Goal: Complete application form: Complete application form

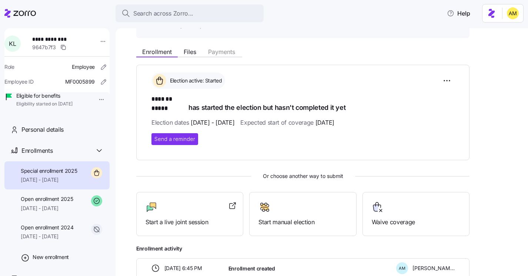
scroll to position [74, 0]
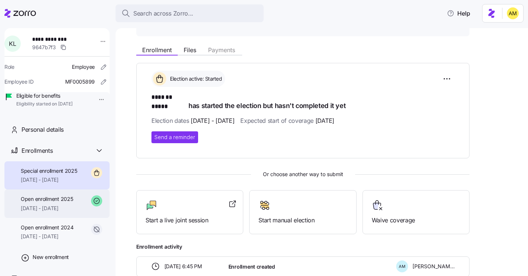
click at [46, 212] on span "[DATE] - [DATE]" at bounding box center [47, 208] width 52 height 7
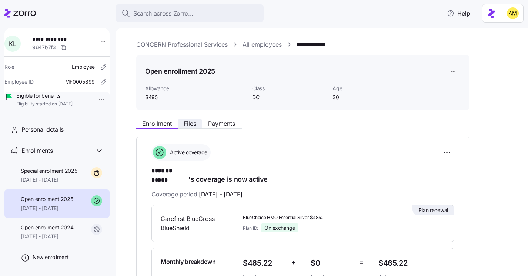
click at [185, 125] on span "Files" at bounding box center [190, 124] width 13 height 6
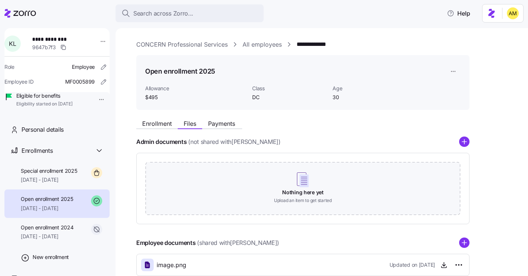
scroll to position [44, 0]
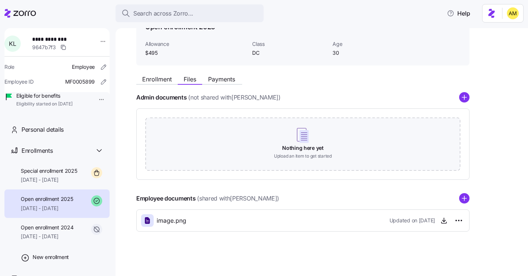
click at [465, 198] on icon "add icon" at bounding box center [464, 198] width 10 height 10
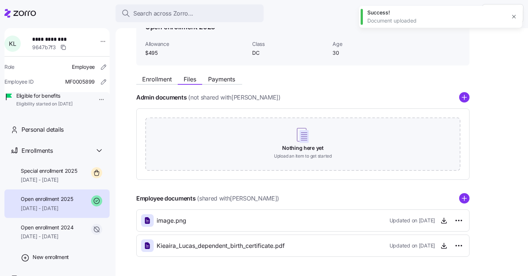
scroll to position [70, 0]
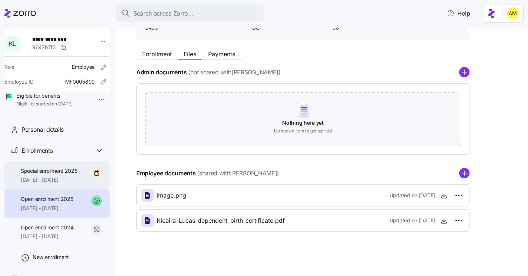
click at [54, 184] on span "[DATE] - [DATE]" at bounding box center [49, 179] width 57 height 7
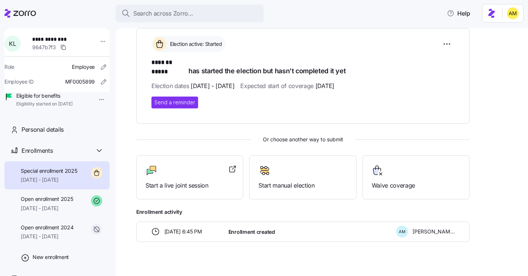
scroll to position [111, 0]
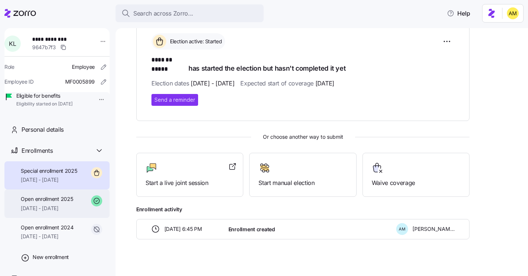
click at [50, 212] on span "[DATE] - [DATE]" at bounding box center [47, 208] width 52 height 7
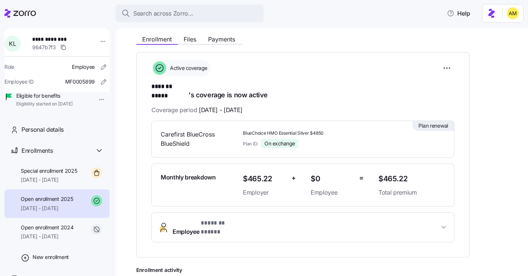
scroll to position [83, 0]
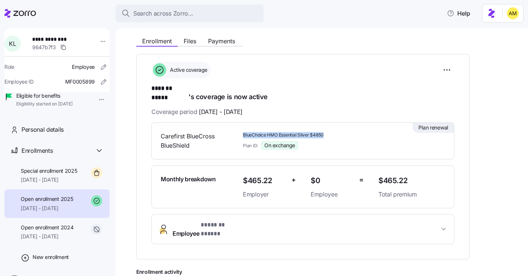
drag, startPoint x: 242, startPoint y: 128, endPoint x: 325, endPoint y: 128, distance: 82.5
click at [325, 132] on span "BlueChoice HMO Essential Silver $4850" at bounding box center [307, 135] width 129 height 6
copy span "BlueChoice HMO Essential Silver $4850"
click at [443, 72] on html "**********" at bounding box center [264, 136] width 528 height 272
click at [336, 80] on html "**********" at bounding box center [264, 136] width 528 height 272
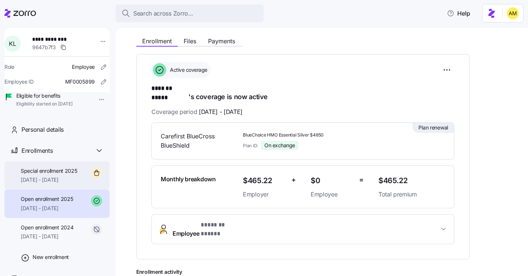
click at [53, 177] on div "Special enrollment 2025 [DATE] - [DATE]" at bounding box center [56, 175] width 105 height 28
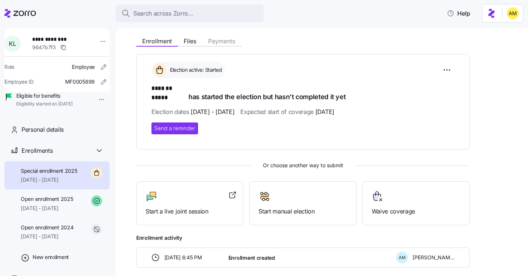
scroll to position [111, 0]
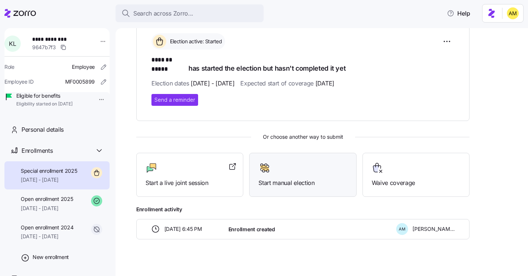
click at [281, 178] on span "Start manual election" at bounding box center [302, 182] width 88 height 9
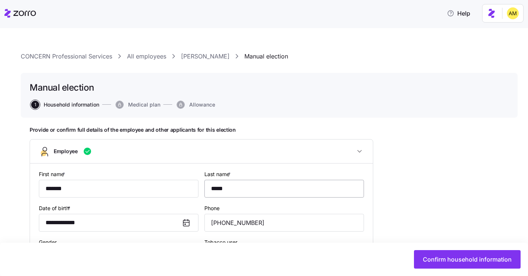
type input "DC"
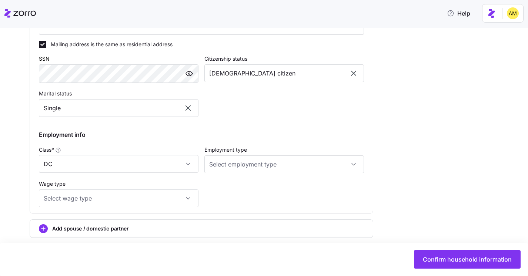
scroll to position [399, 0]
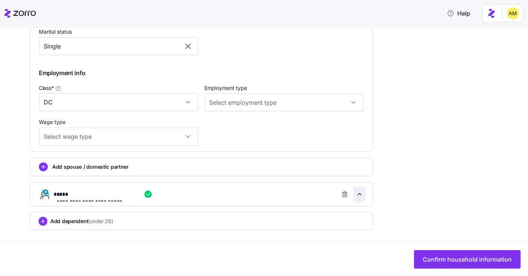
click at [362, 194] on icon "button" at bounding box center [359, 194] width 7 height 7
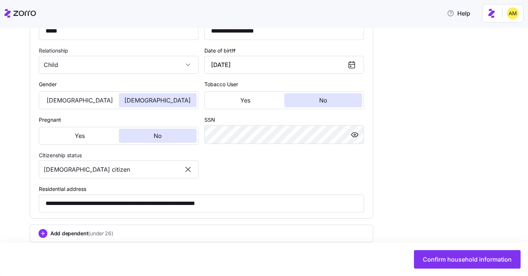
scroll to position [613, 0]
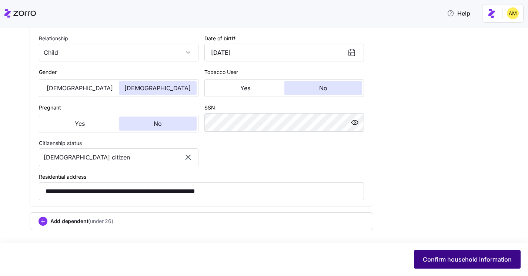
click at [460, 260] on span "Confirm household information" at bounding box center [467, 259] width 89 height 9
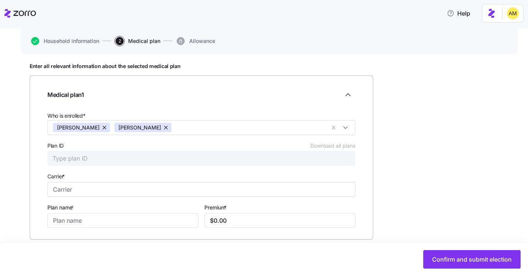
scroll to position [102, 0]
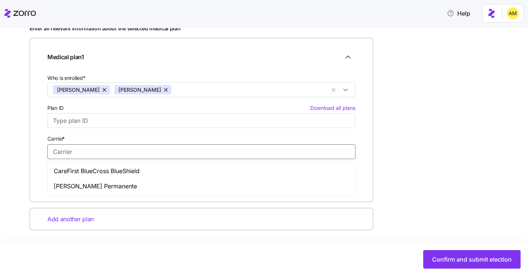
click at [106, 147] on input "Carrier *" at bounding box center [201, 151] width 308 height 15
click at [114, 169] on span "CareFirst BlueCross BlueShield" at bounding box center [97, 170] width 86 height 9
type input "CareFirst BlueCross BlueShield"
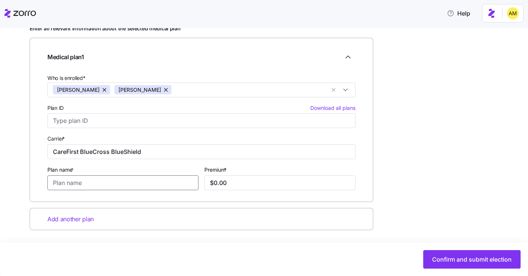
click at [95, 185] on input "Plan name *" at bounding box center [122, 182] width 151 height 15
paste input "BlueChoice HMO Essential Silver $4850"
type input "BlueChoice HMO Essential Silver $4850"
click at [236, 184] on input "$0.00" at bounding box center [279, 182] width 151 height 15
drag, startPoint x: 236, startPoint y: 184, endPoint x: 175, endPoint y: 177, distance: 60.7
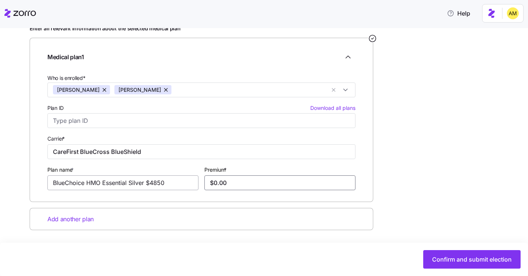
click at [175, 177] on div "Who is enrolled* [PERSON_NAME] [PERSON_NAME] Plan ID Download all plans Carrier…" at bounding box center [201, 131] width 314 height 122
paste input "$855.79"
type input "$855.79"
click at [209, 208] on div "Add another plan" at bounding box center [201, 219] width 343 height 23
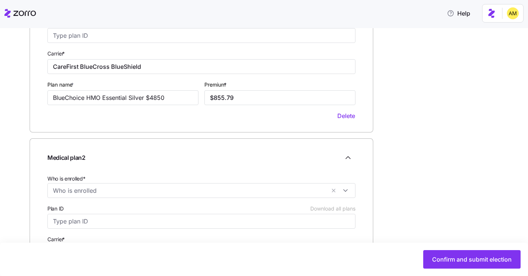
scroll to position [184, 0]
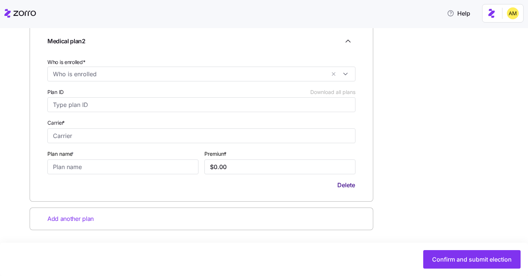
click at [349, 184] on span "Delete" at bounding box center [346, 185] width 18 height 9
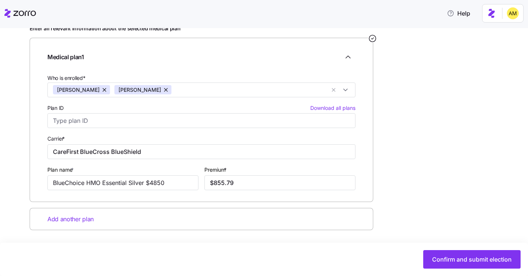
scroll to position [66, 0]
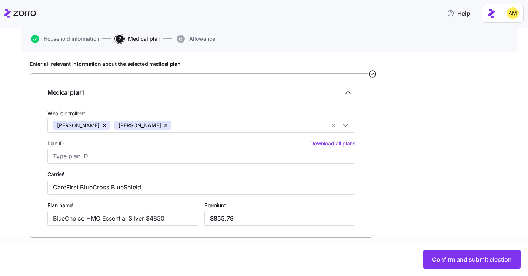
click at [418, 164] on div "Enter all relevant information about the selected medical plan Medical plan 1 W…" at bounding box center [269, 182] width 479 height 242
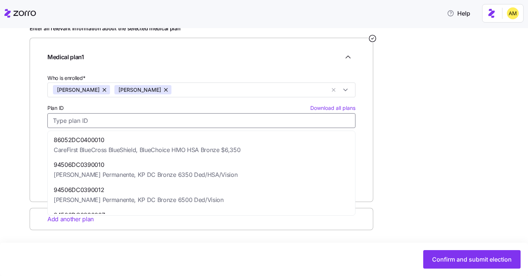
click at [105, 121] on input "Plan ID Download all plans" at bounding box center [201, 120] width 308 height 15
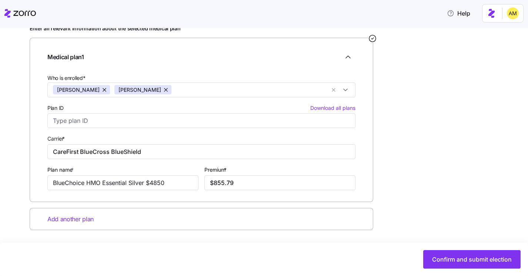
click at [441, 157] on div "Enter all relevant information about the selected medical plan Medical plan 1 W…" at bounding box center [269, 146] width 479 height 242
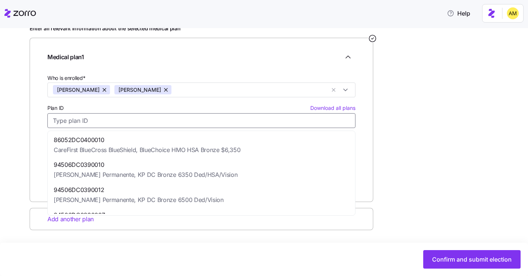
click at [147, 121] on input "Plan ID Download all plans" at bounding box center [201, 120] width 308 height 15
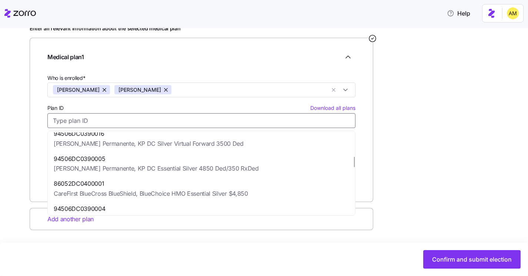
scroll to position [195, 0]
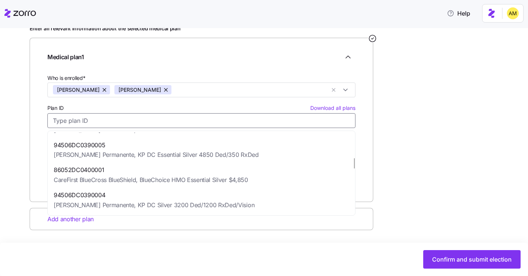
click at [150, 174] on span "86052DC0400001" at bounding box center [151, 169] width 194 height 9
type input "86052DC0400001"
type input "BlueChoice HMO Essential Silver $4,850"
type input "$867.73"
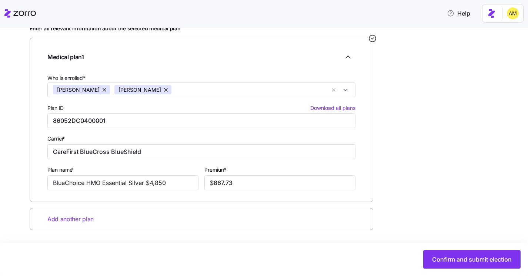
click at [418, 157] on div "Enter all relevant information about the selected medical plan Medical plan 1 W…" at bounding box center [269, 146] width 479 height 242
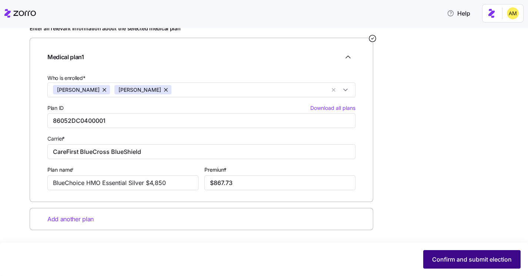
click at [441, 260] on span "Confirm and submit election" at bounding box center [472, 259] width 80 height 9
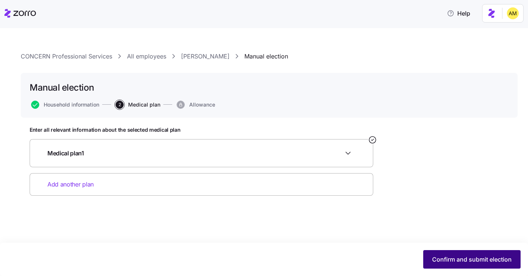
scroll to position [0, 0]
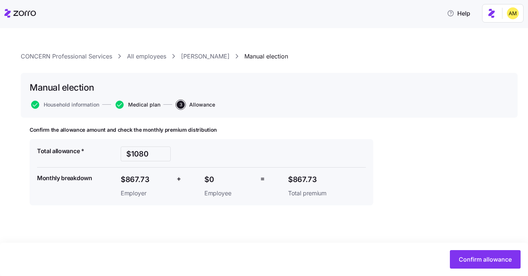
click at [144, 104] on span "Medical plan" at bounding box center [144, 104] width 32 height 5
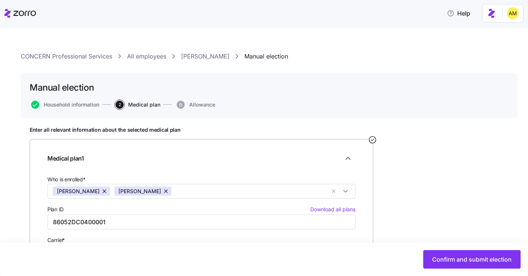
scroll to position [102, 0]
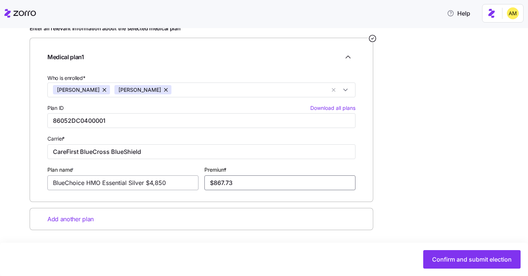
drag, startPoint x: 246, startPoint y: 185, endPoint x: 166, endPoint y: 182, distance: 80.4
click at [166, 182] on div "Who is enrolled* [PERSON_NAME] [PERSON_NAME] Plan ID Download all plans 86052DC…" at bounding box center [201, 131] width 314 height 122
paste input "55.79"
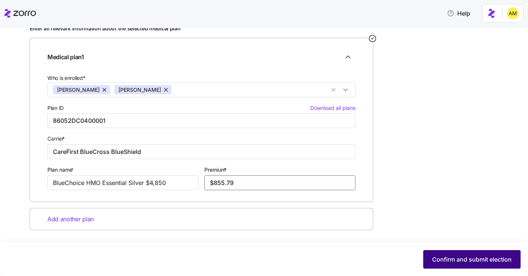
type input "$855.79"
click at [437, 260] on span "Confirm and submit election" at bounding box center [472, 259] width 80 height 9
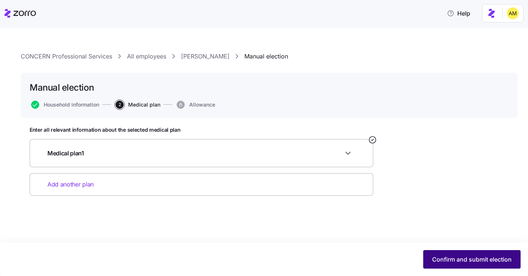
scroll to position [0, 0]
click at [451, 259] on span "Confirm and submit election" at bounding box center [472, 259] width 80 height 9
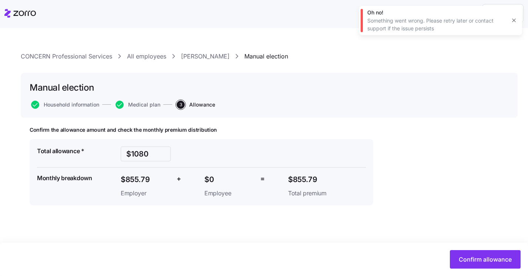
click at [407, 158] on div "Confirm the allowance amount and check the monthly premium distribution Total a…" at bounding box center [269, 185] width 479 height 116
click at [467, 260] on span "Confirm allowance" at bounding box center [484, 259] width 53 height 9
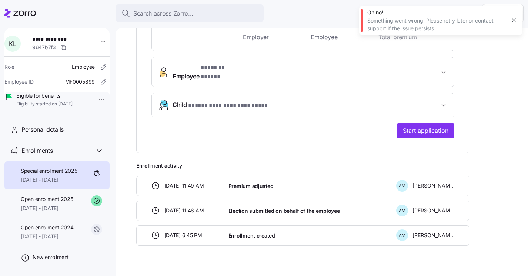
scroll to position [239, 0]
click at [428, 127] on span "Start application" at bounding box center [426, 131] width 46 height 9
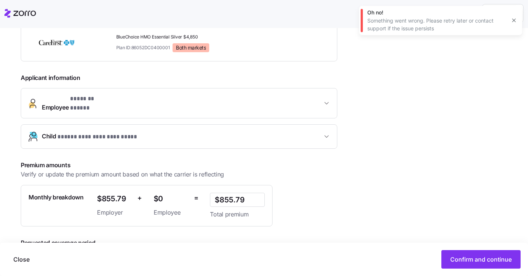
scroll to position [170, 0]
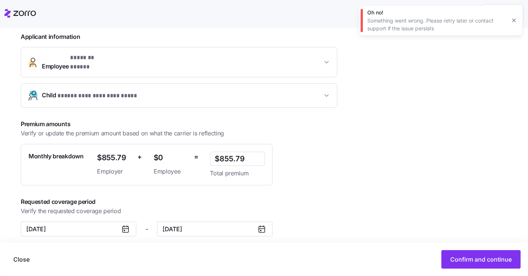
click at [127, 225] on icon at bounding box center [125, 229] width 9 height 9
click at [91, 224] on input "[DATE]" at bounding box center [78, 229] width 115 height 15
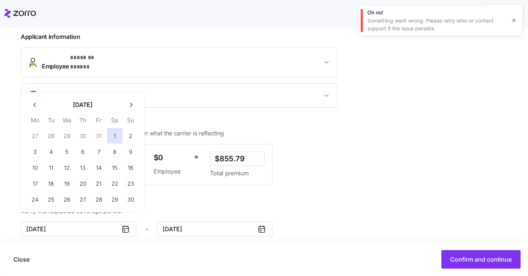
click at [37, 101] on icon "button" at bounding box center [34, 104] width 7 height 7
click at [34, 105] on icon "button" at bounding box center [34, 104] width 2 height 4
click at [96, 135] on button "5" at bounding box center [99, 136] width 16 height 16
type input "[DATE]"
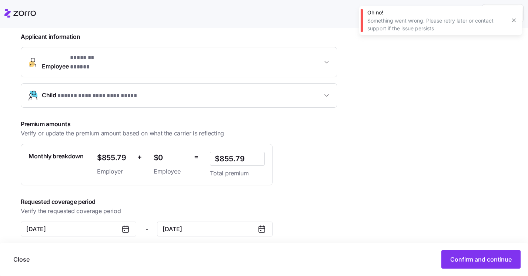
click at [355, 178] on div "Premium amounts Verify or update the premium amount based on what the carrier i…" at bounding box center [192, 153] width 343 height 66
click at [459, 261] on span "Confirm and continue" at bounding box center [480, 259] width 61 height 9
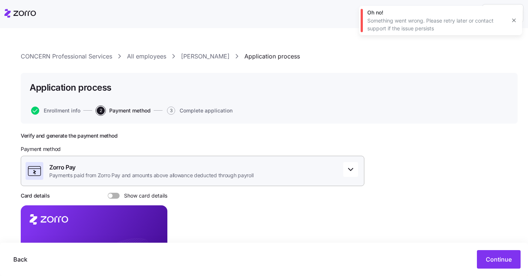
scroll to position [105, 0]
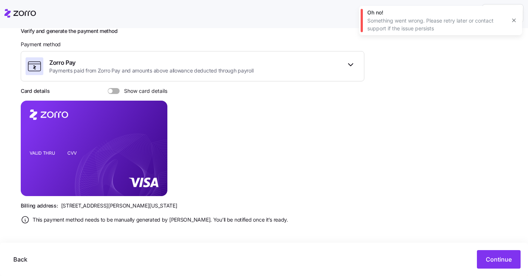
click at [25, 8] on div at bounding box center [19, 13] width 31 height 21
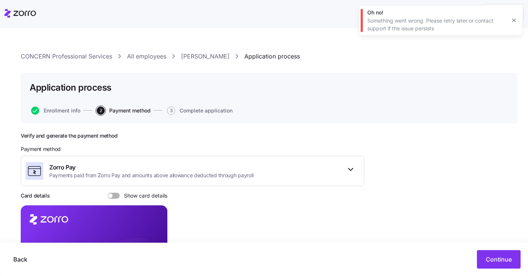
scroll to position [105, 0]
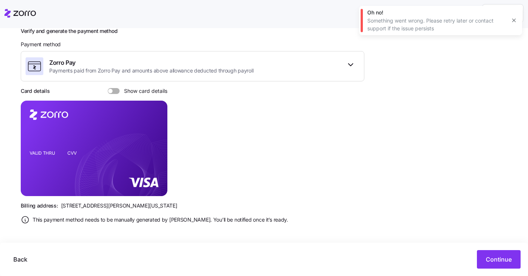
click at [115, 90] on span at bounding box center [115, 91] width 7 height 6
click at [108, 88] on input "Show card details" at bounding box center [108, 88] width 0 height 0
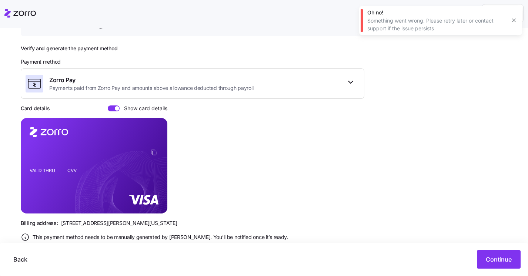
scroll to position [88, 0]
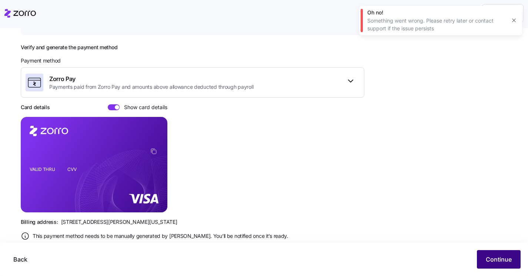
click at [498, 261] on span "Continue" at bounding box center [498, 259] width 26 height 9
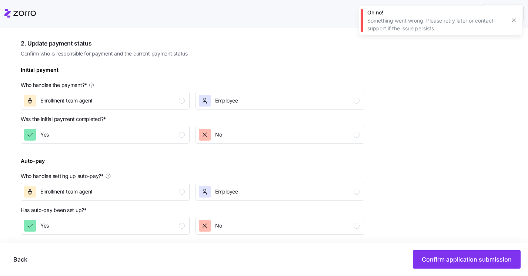
scroll to position [200, 0]
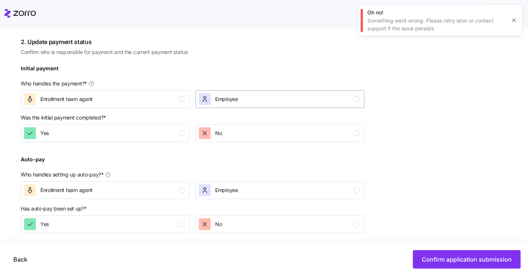
click at [276, 98] on div "Employee" at bounding box center [279, 99] width 161 height 12
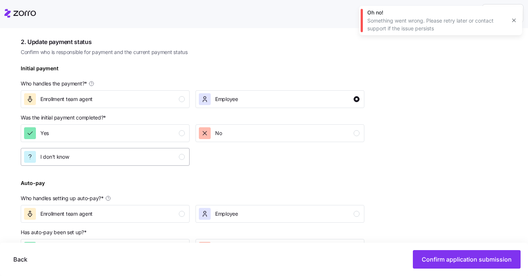
click at [181, 159] on div "button" at bounding box center [182, 157] width 6 height 6
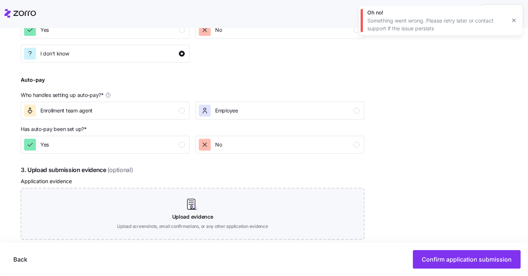
scroll to position [307, 0]
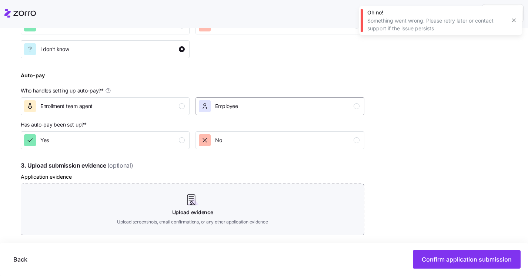
click at [256, 105] on div "Employee" at bounding box center [279, 106] width 161 height 12
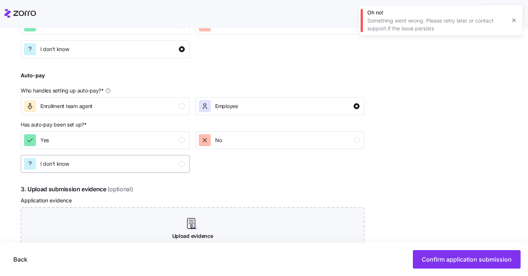
click at [159, 161] on div "I don't know" at bounding box center [104, 164] width 161 height 12
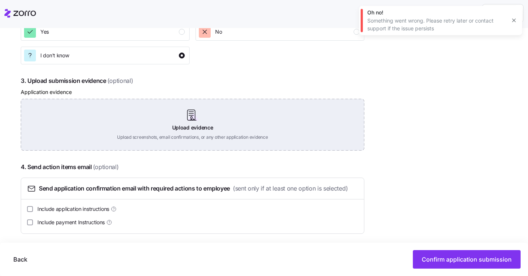
scroll to position [420, 0]
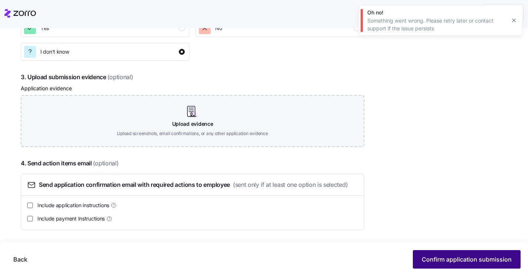
click at [444, 260] on span "Confirm application submission" at bounding box center [466, 259] width 90 height 9
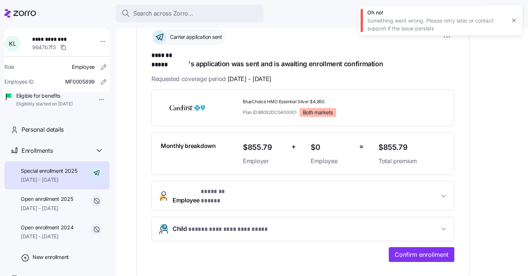
scroll to position [115, 0]
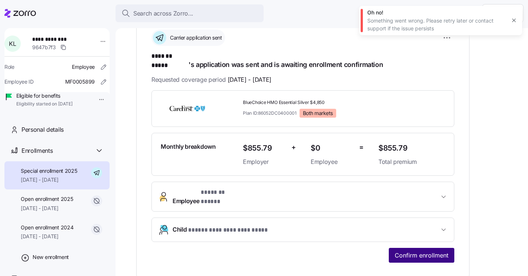
click at [433, 251] on span "Confirm enrollment" at bounding box center [421, 255] width 54 height 9
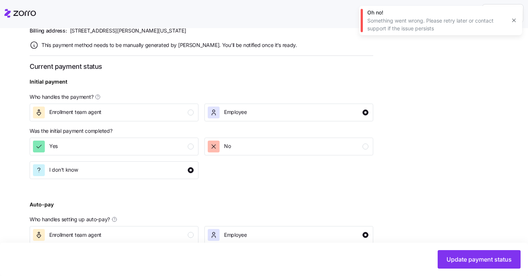
scroll to position [331, 0]
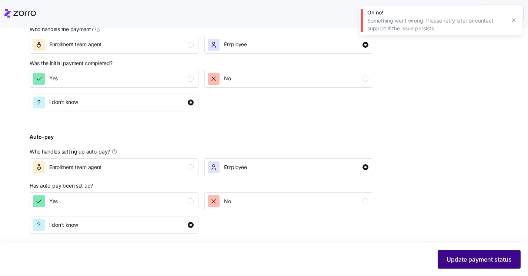
click at [467, 264] on button "Update payment status" at bounding box center [478, 259] width 83 height 18
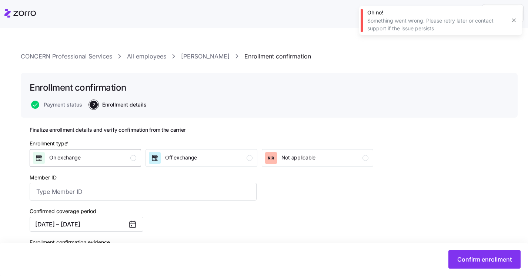
click at [95, 154] on div "On exchange" at bounding box center [84, 158] width 103 height 12
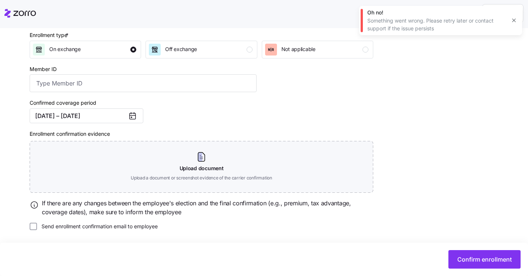
scroll to position [109, 0]
click at [480, 256] on span "Confirm enrollment" at bounding box center [484, 259] width 54 height 9
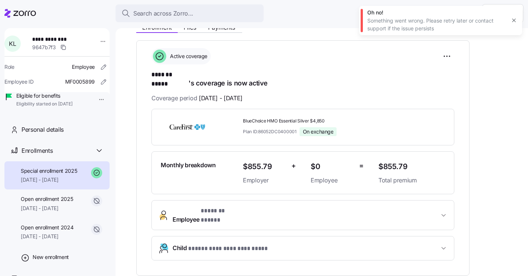
scroll to position [98, 0]
